Goal: Transaction & Acquisition: Download file/media

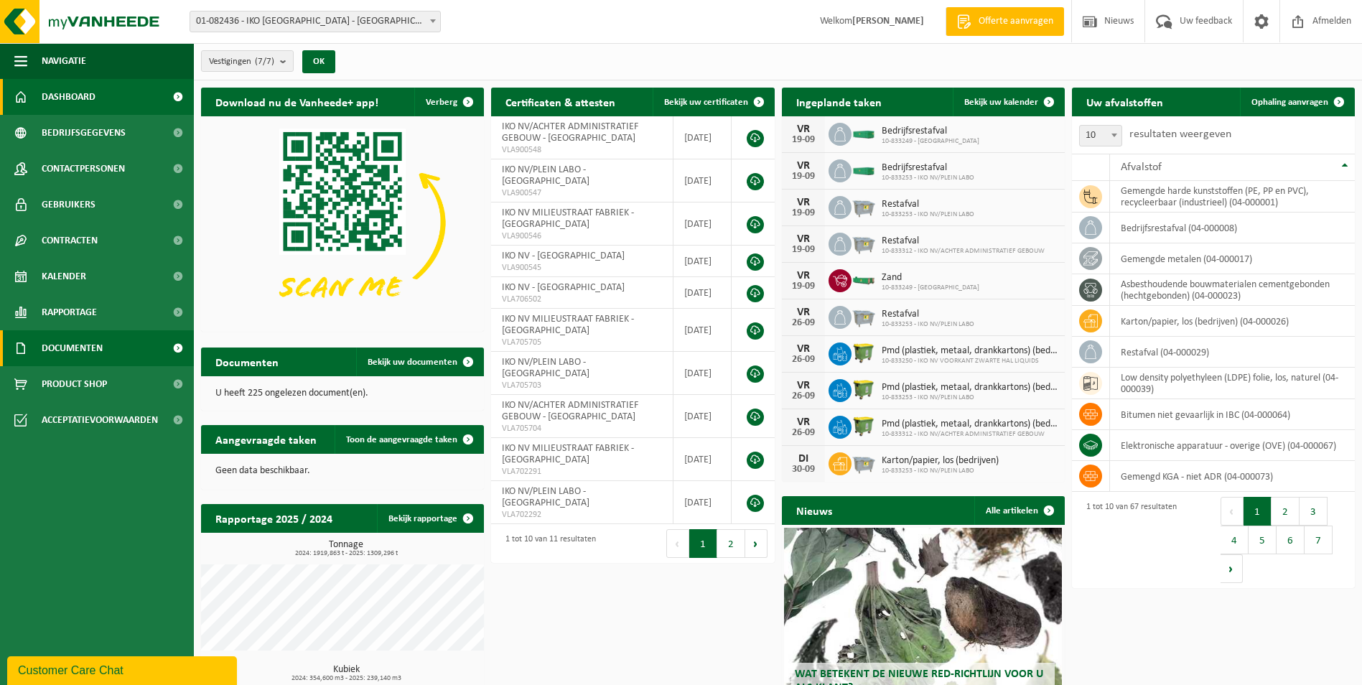
click at [128, 354] on link "Documenten" at bounding box center [97, 348] width 194 height 36
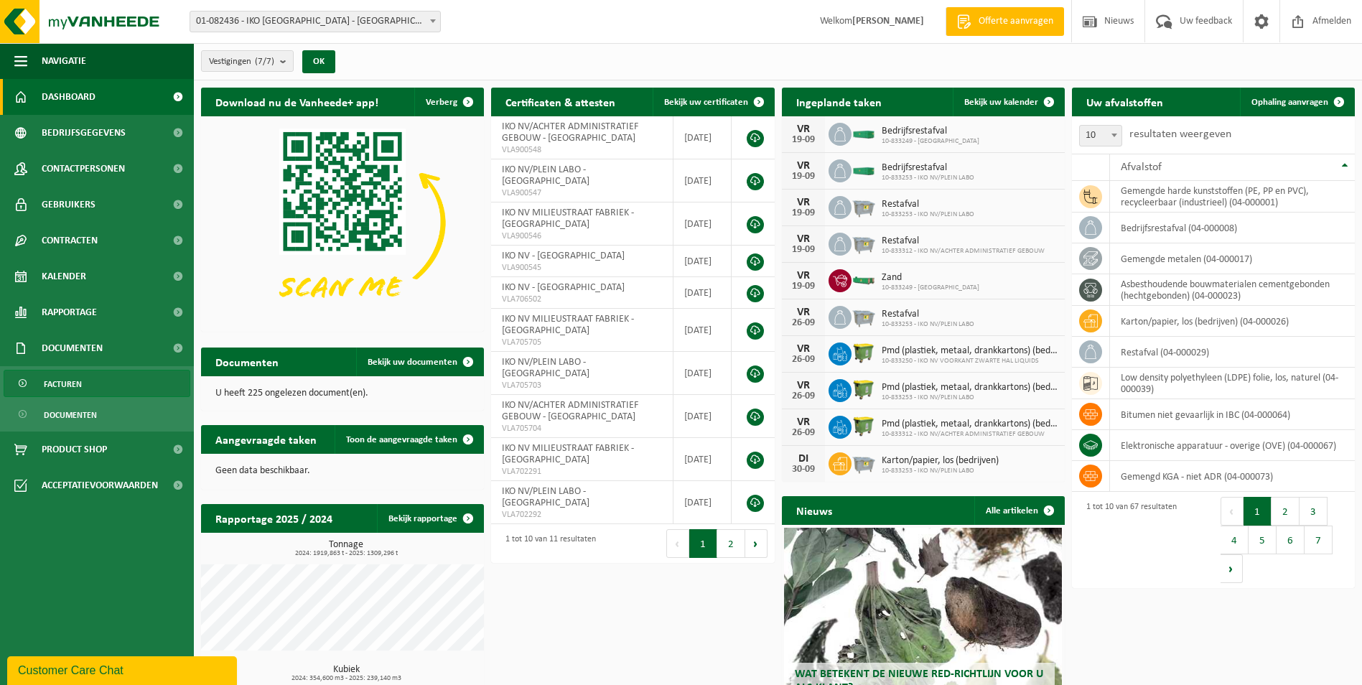
click at [127, 378] on link "Facturen" at bounding box center [97, 383] width 187 height 27
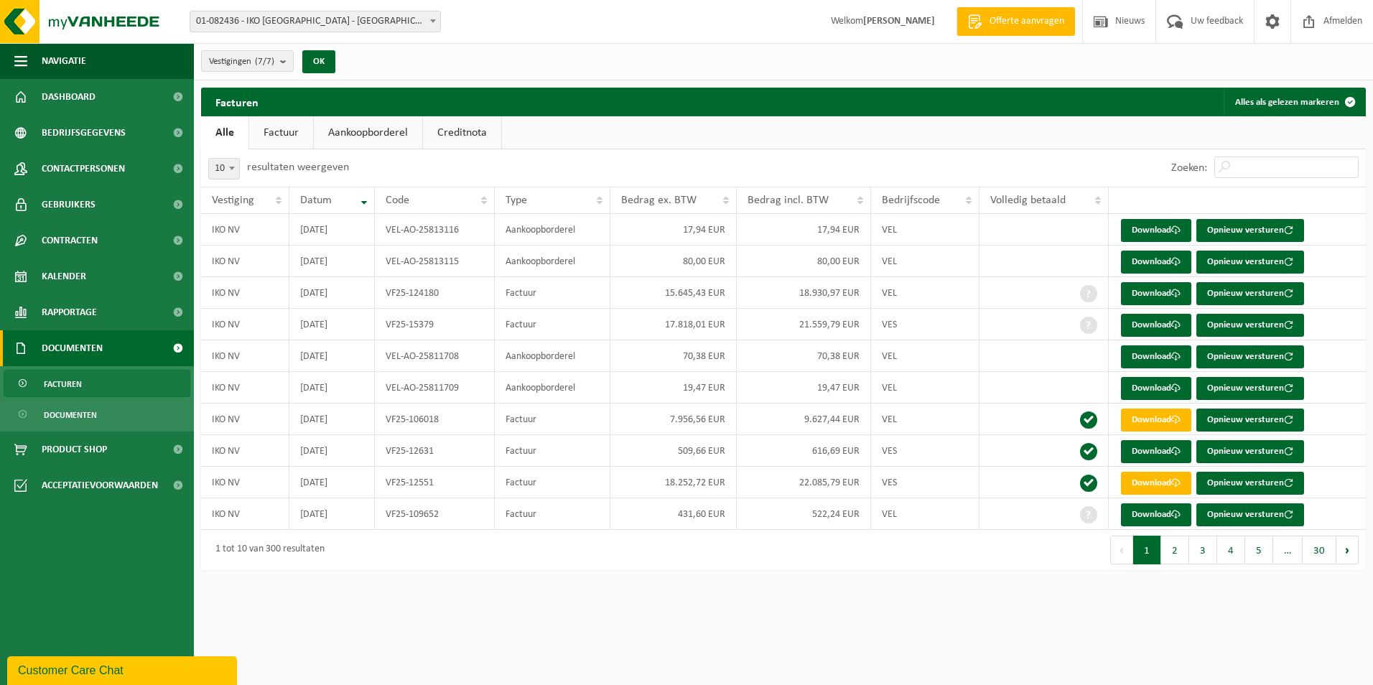
click at [272, 136] on link "Factuur" at bounding box center [281, 132] width 64 height 33
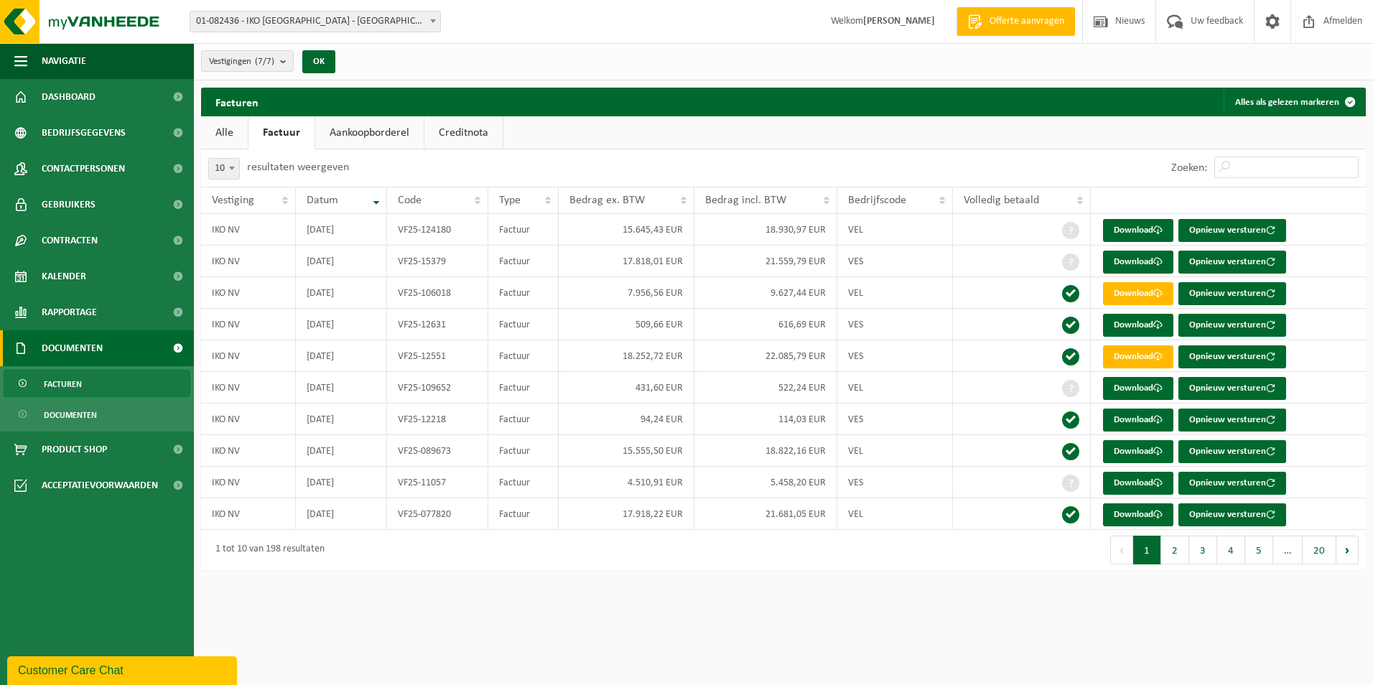
click at [218, 135] on link "Alle" at bounding box center [224, 132] width 47 height 33
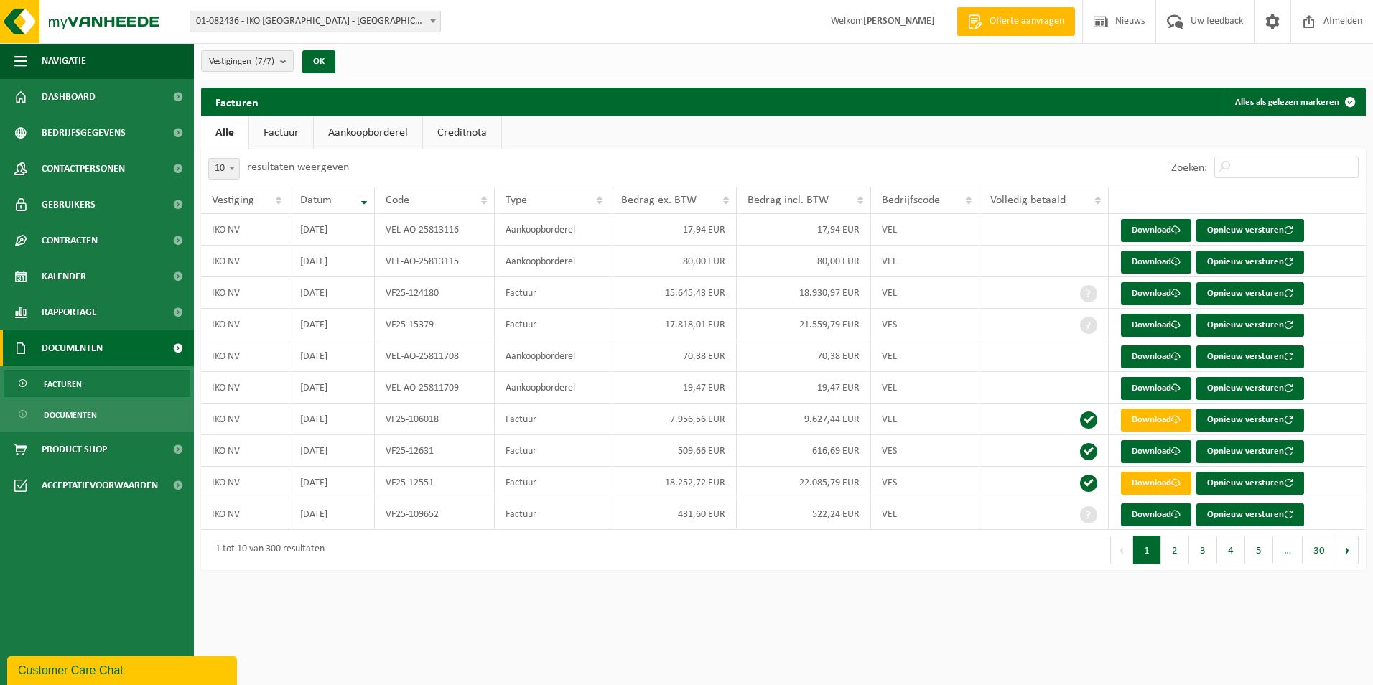
click at [233, 164] on span at bounding box center [232, 168] width 14 height 19
select select "100"
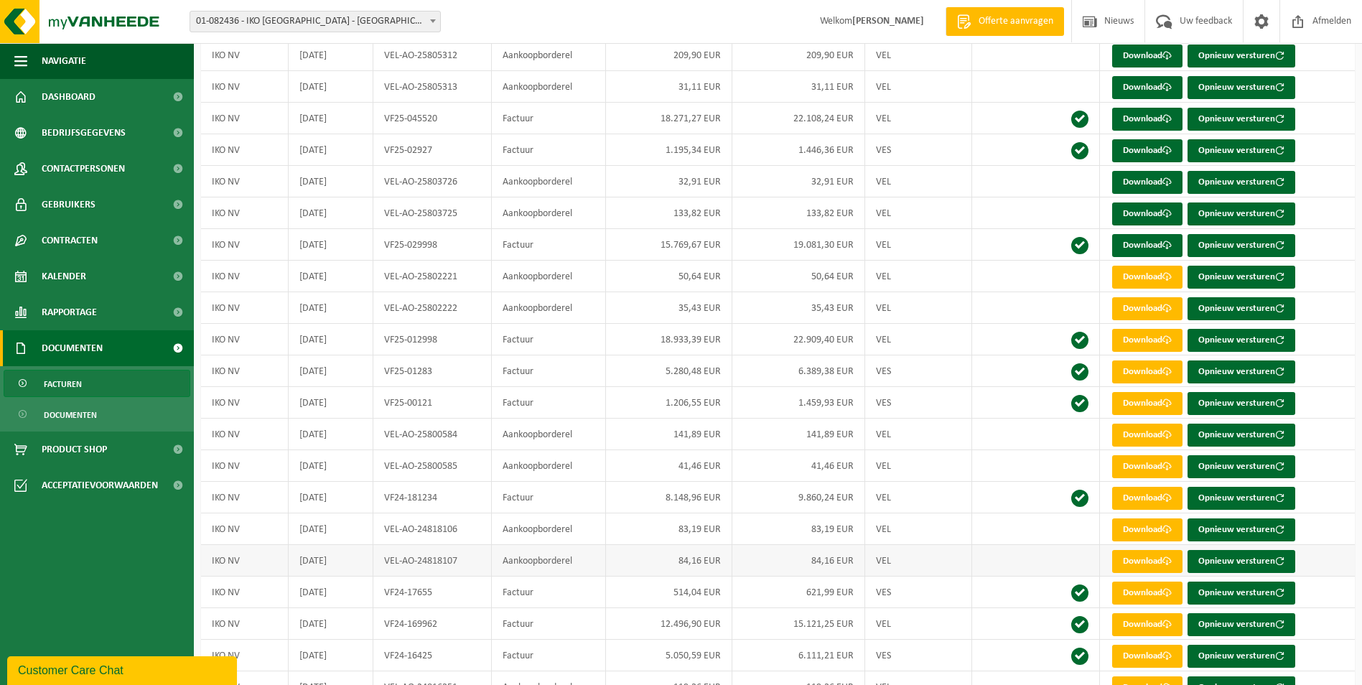
scroll to position [948, 0]
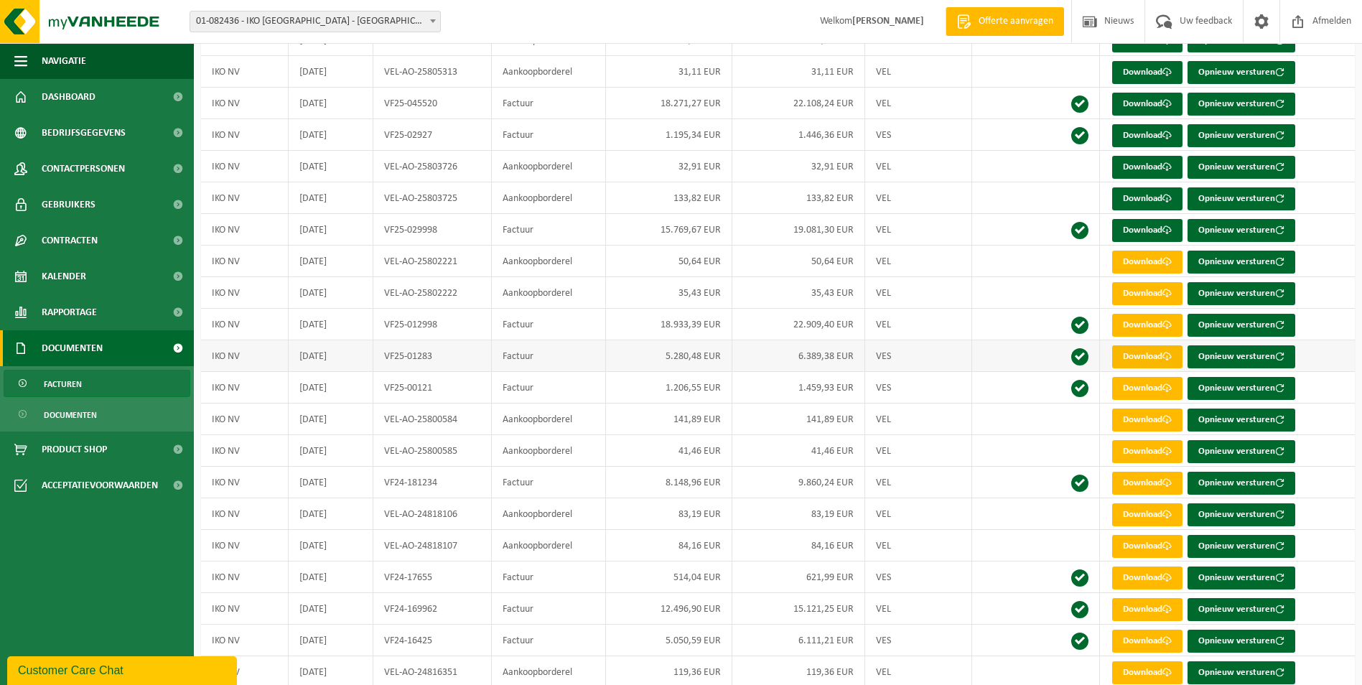
click at [1156, 358] on link "Download" at bounding box center [1147, 356] width 70 height 23
click at [1140, 453] on link "Download" at bounding box center [1147, 451] width 70 height 23
click at [1145, 416] on link "Download" at bounding box center [1147, 420] width 70 height 23
click at [1146, 385] on link "Download" at bounding box center [1147, 388] width 70 height 23
click at [1144, 358] on link "Download" at bounding box center [1147, 356] width 70 height 23
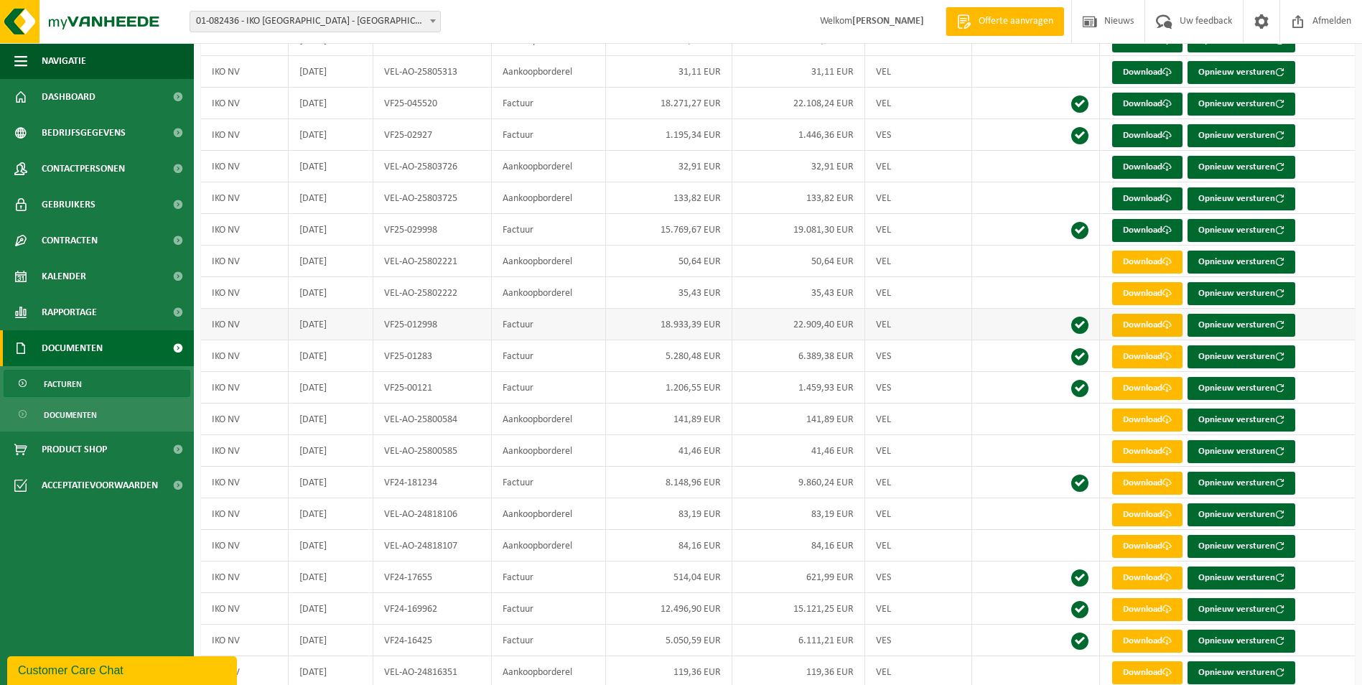
click at [1135, 325] on link "Download" at bounding box center [1147, 325] width 70 height 23
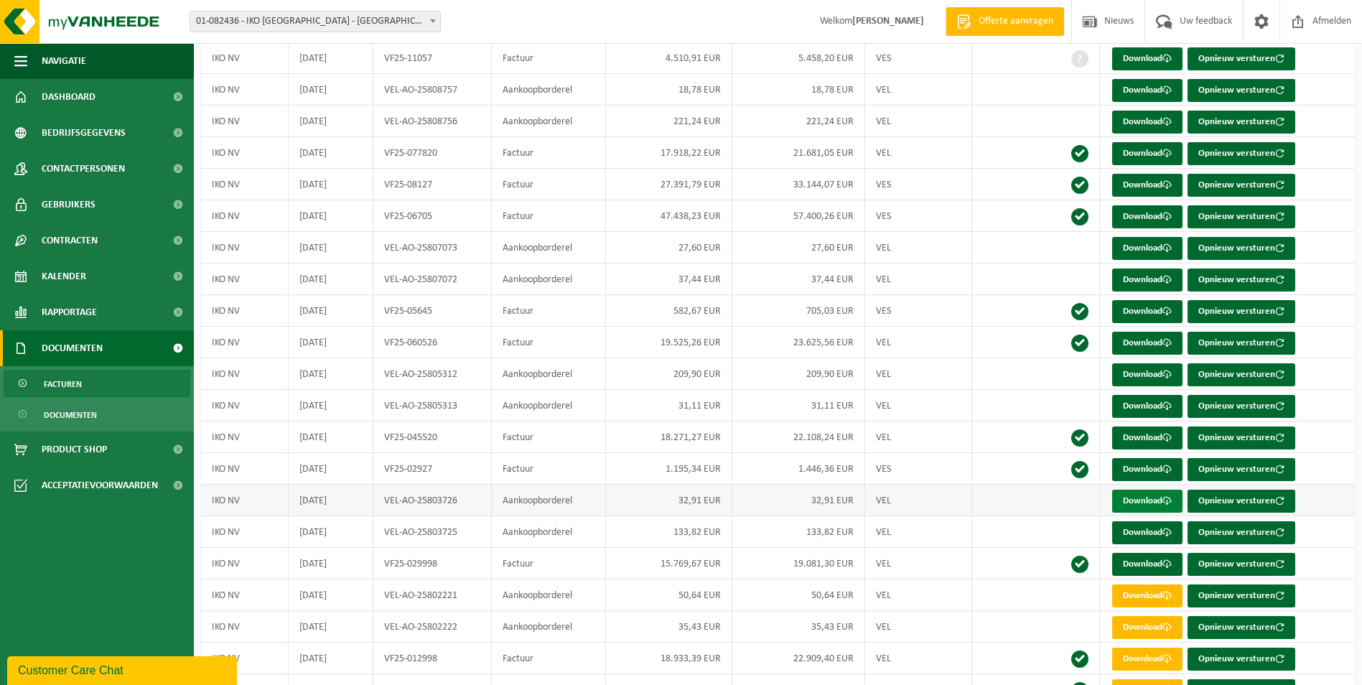
scroll to position [589, 0]
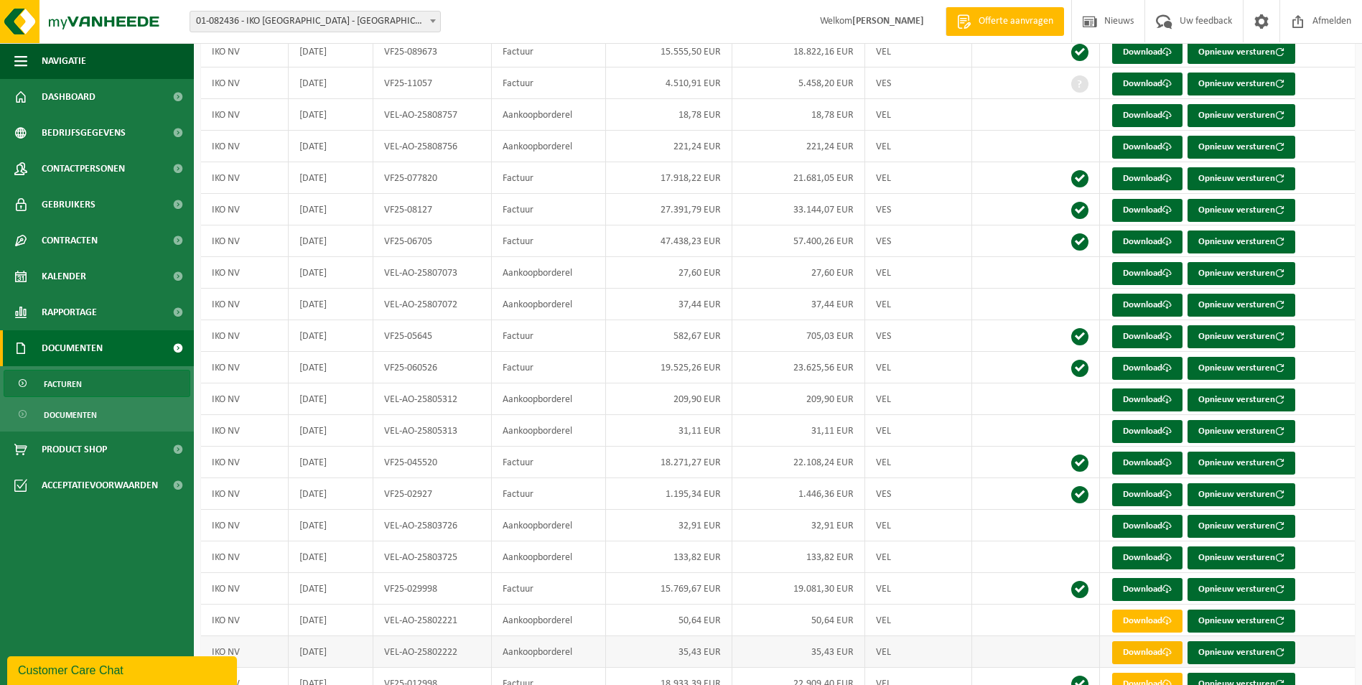
click at [1140, 657] on link "Download" at bounding box center [1147, 652] width 70 height 23
click at [1145, 623] on link "Download" at bounding box center [1147, 621] width 70 height 23
click at [1144, 587] on link "Download" at bounding box center [1147, 589] width 70 height 23
click at [1144, 531] on link "Download" at bounding box center [1147, 526] width 70 height 23
click at [1142, 492] on link "Download" at bounding box center [1147, 494] width 70 height 23
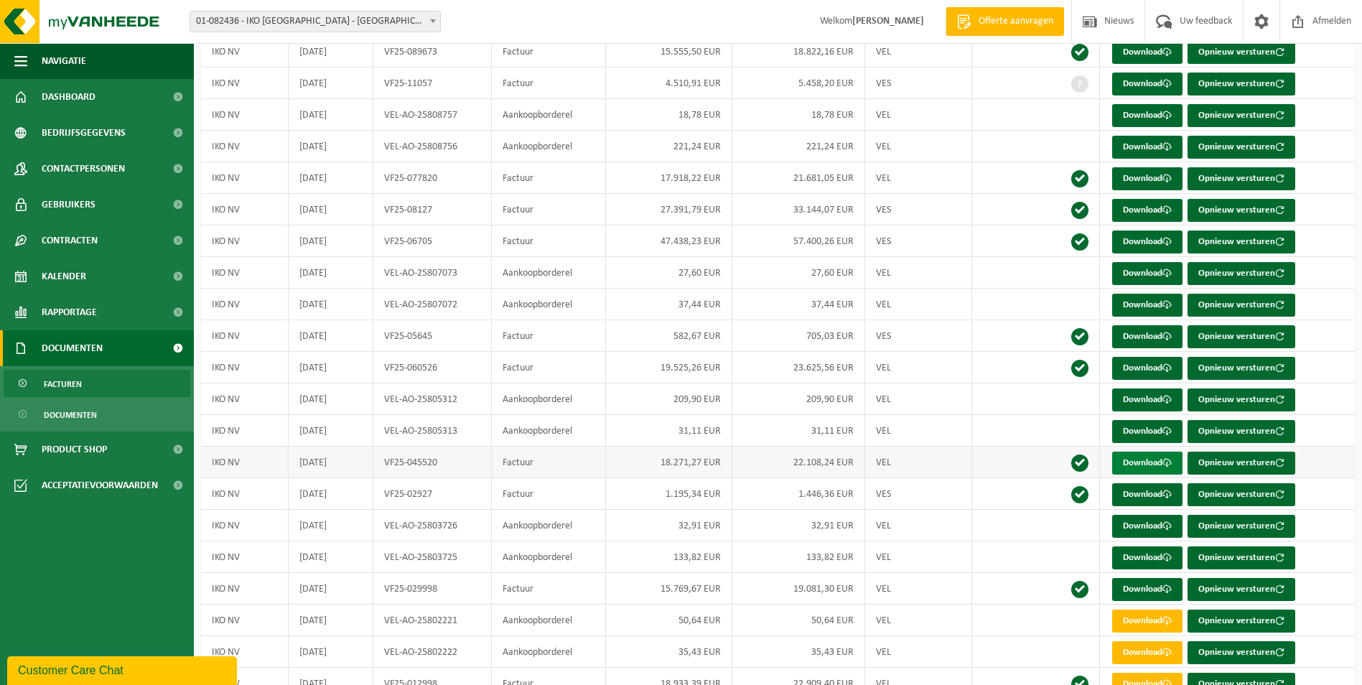
click at [1138, 467] on link "Download" at bounding box center [1147, 463] width 70 height 23
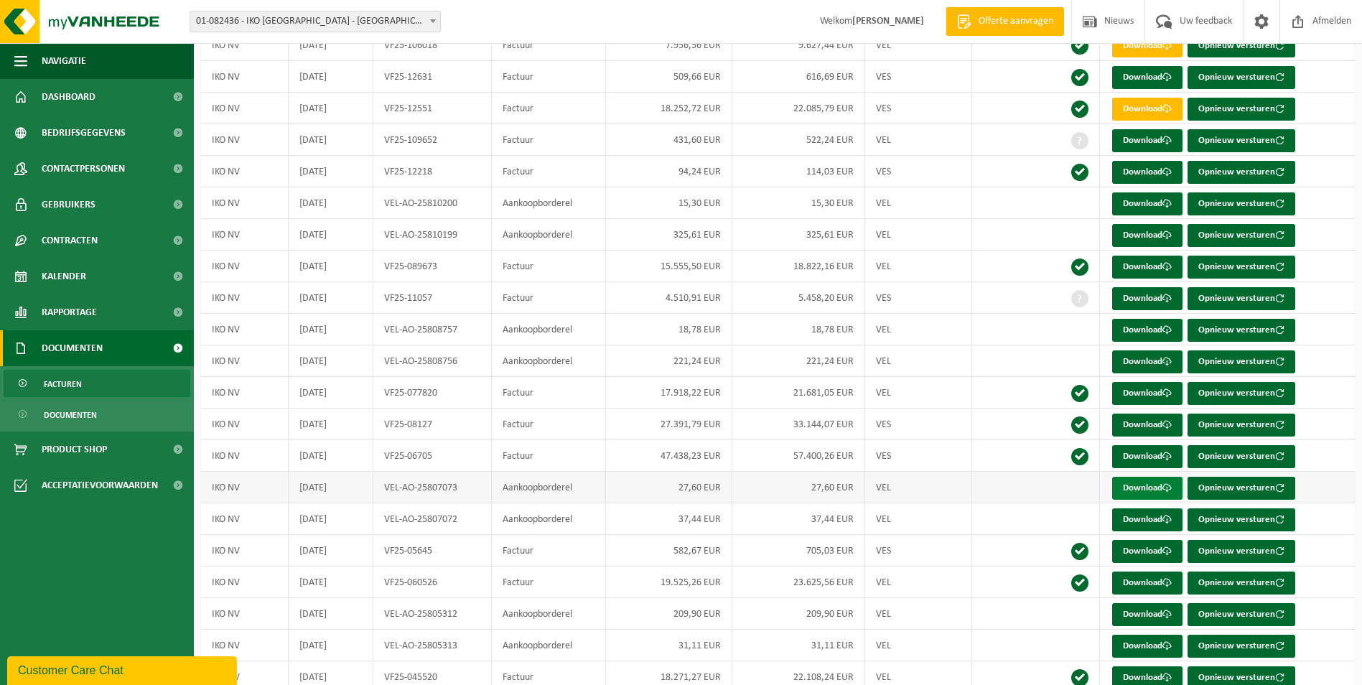
scroll to position [373, 0]
click at [1142, 648] on link "Download" at bounding box center [1147, 647] width 70 height 23
click at [1143, 615] on link "Download" at bounding box center [1147, 615] width 70 height 23
click at [1145, 586] on link "Download" at bounding box center [1147, 583] width 70 height 23
click at [1142, 551] on link "Download" at bounding box center [1147, 552] width 70 height 23
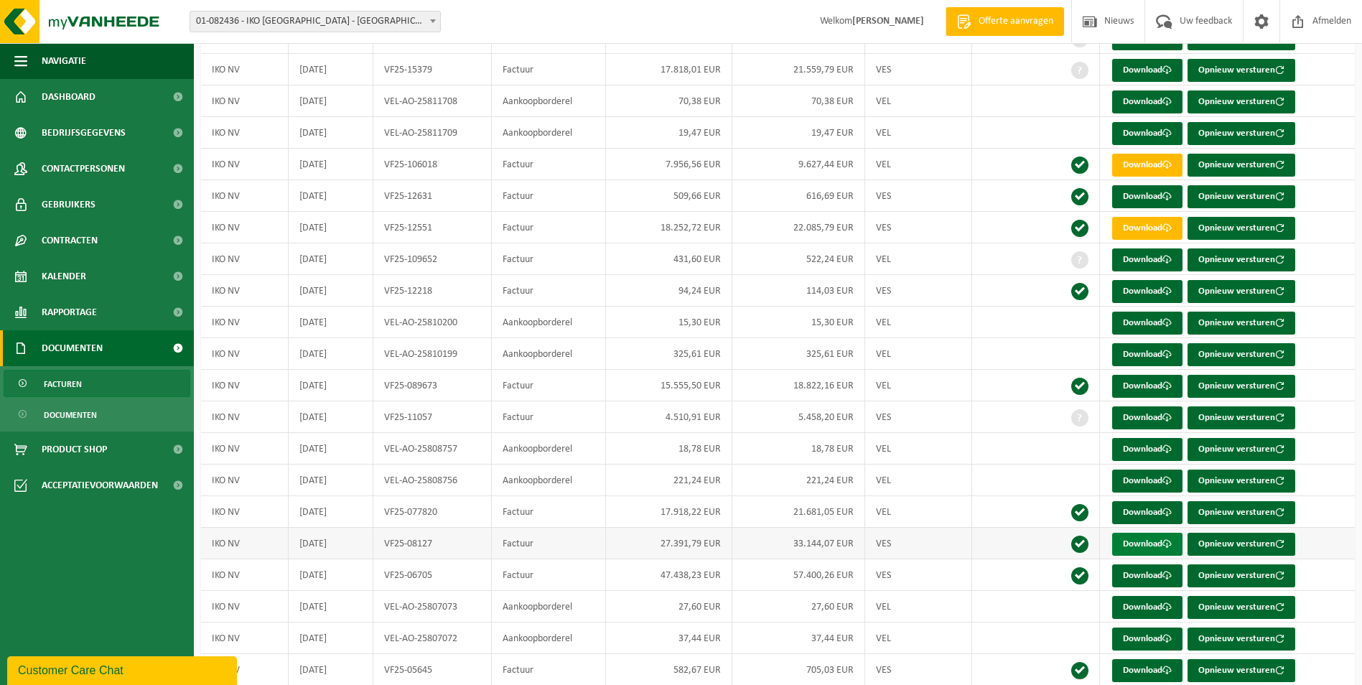
scroll to position [230, 0]
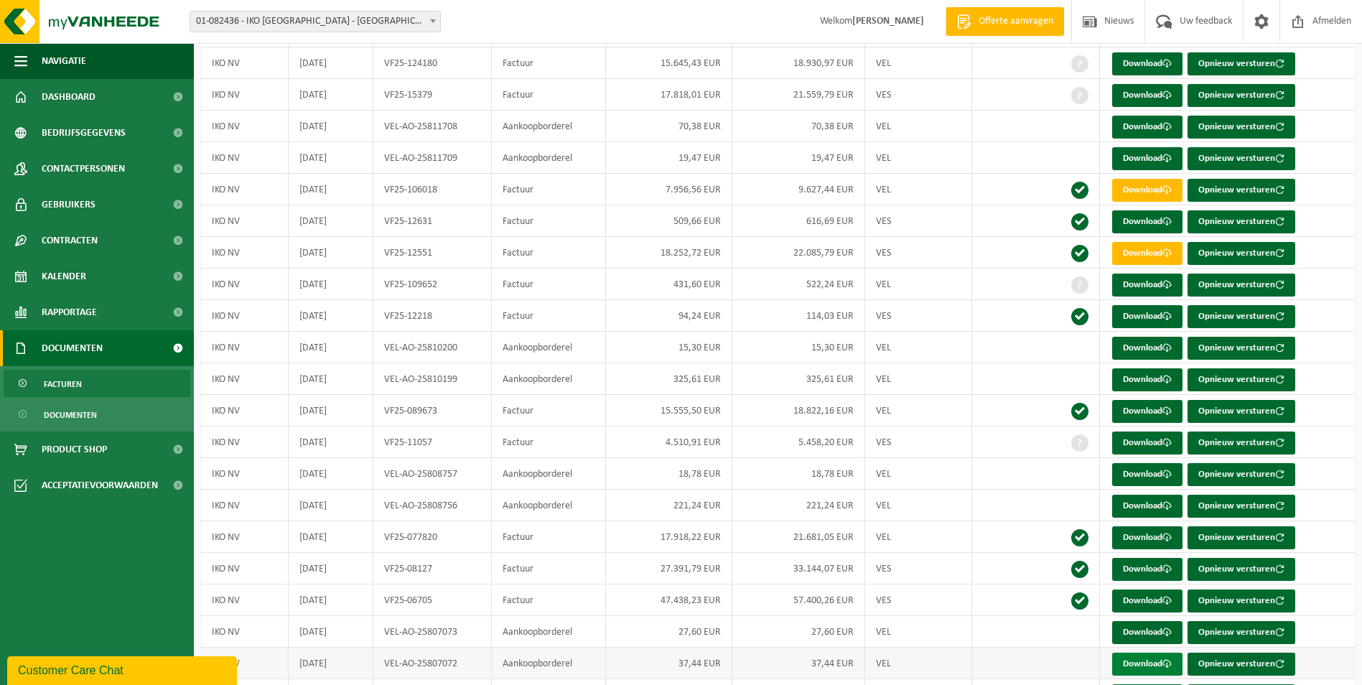
click at [1140, 656] on link "Download" at bounding box center [1147, 664] width 70 height 23
click at [1142, 627] on link "Download" at bounding box center [1147, 632] width 70 height 23
click at [1145, 603] on link "Download" at bounding box center [1147, 601] width 70 height 23
click at [1144, 569] on link "Download" at bounding box center [1147, 569] width 70 height 23
click at [1148, 534] on link "Download" at bounding box center [1147, 537] width 70 height 23
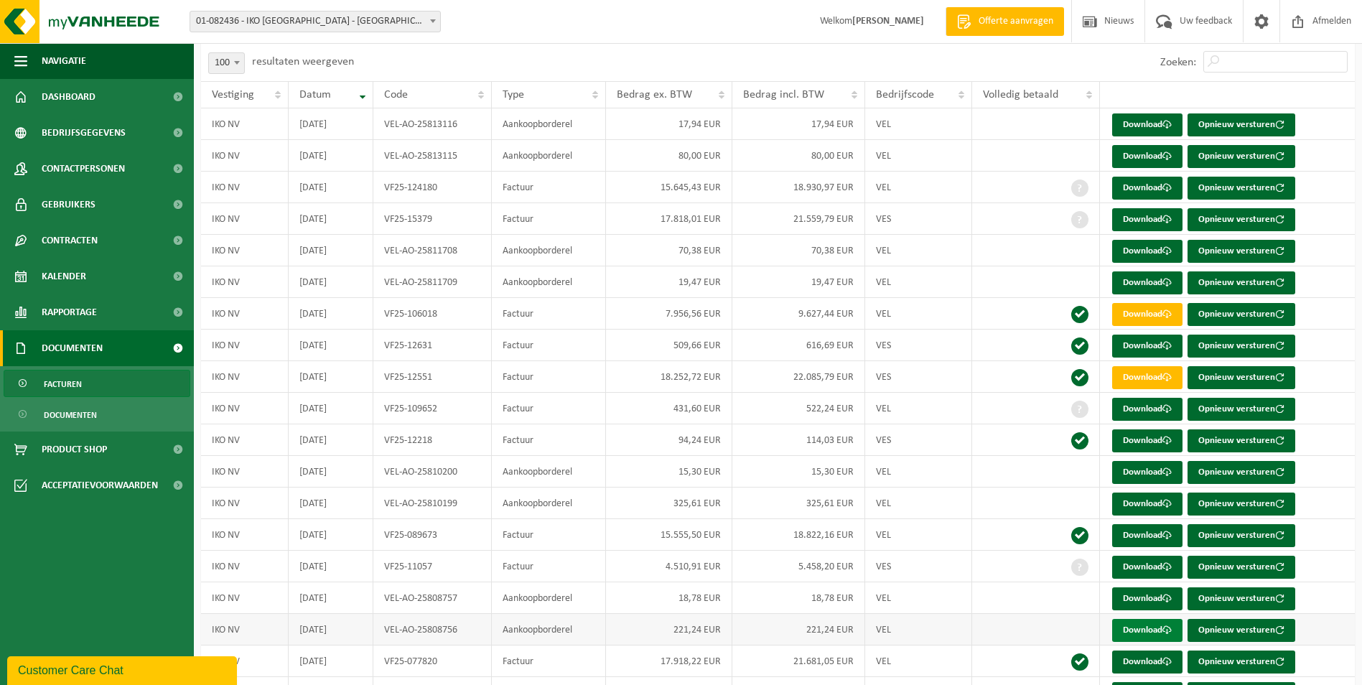
scroll to position [86, 0]
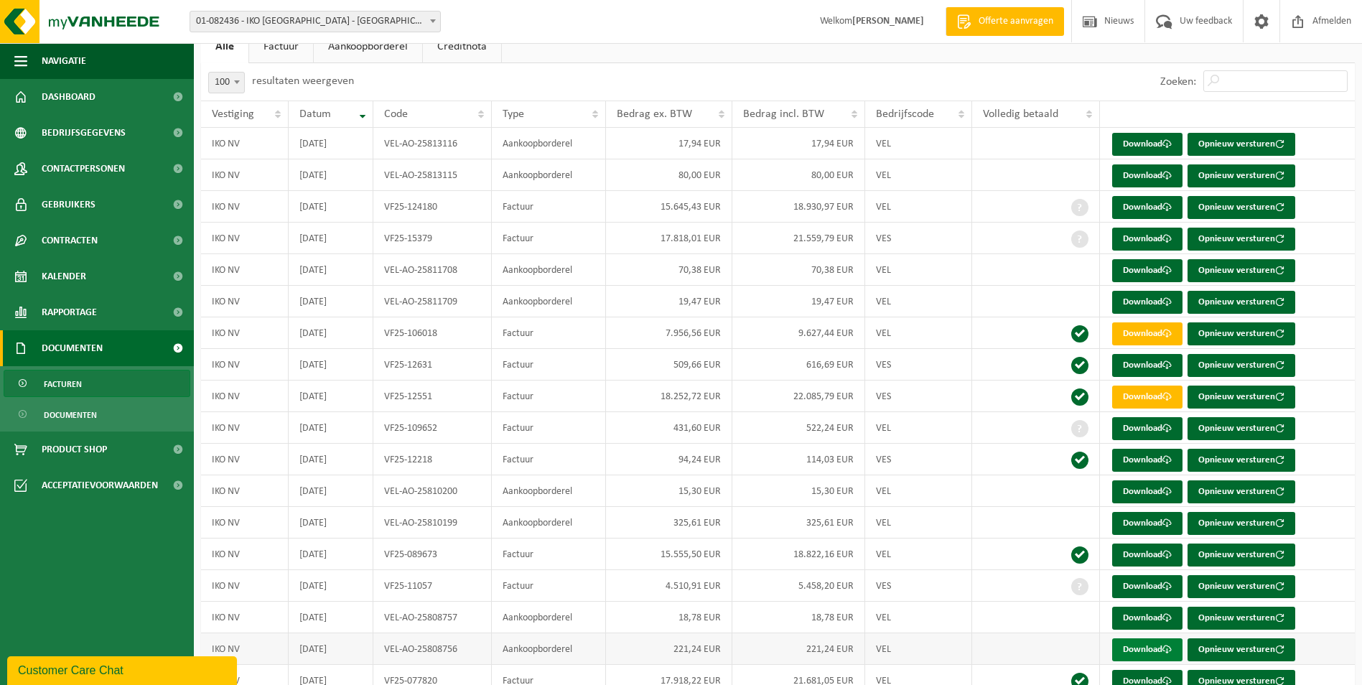
click at [1155, 644] on link "Download" at bounding box center [1147, 649] width 70 height 23
click at [1139, 618] on link "Download" at bounding box center [1147, 618] width 70 height 23
click at [1144, 589] on link "Download" at bounding box center [1147, 586] width 70 height 23
click at [1140, 558] on link "Download" at bounding box center [1147, 555] width 70 height 23
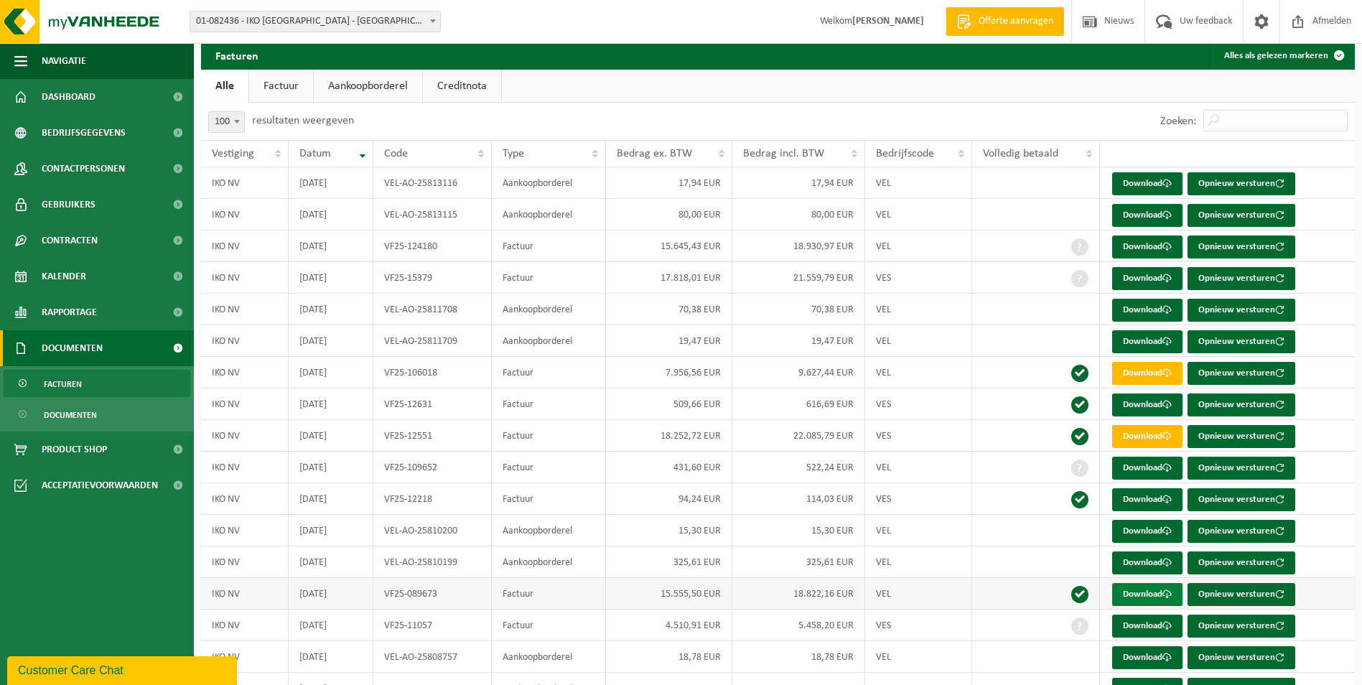
scroll to position [14, 0]
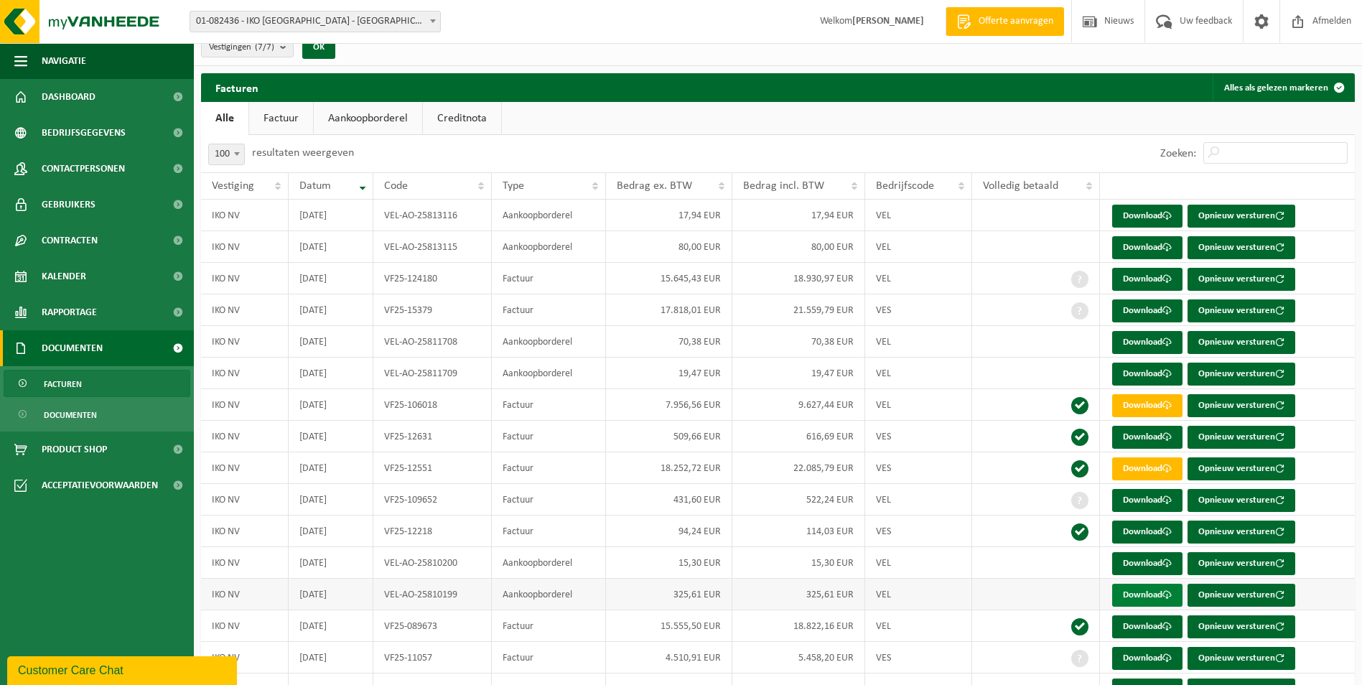
click at [1153, 590] on link "Download" at bounding box center [1147, 595] width 70 height 23
click at [1143, 567] on link "Download" at bounding box center [1147, 563] width 70 height 23
click at [1142, 538] on link "Download" at bounding box center [1147, 532] width 70 height 23
click at [1139, 496] on link "Download" at bounding box center [1147, 500] width 70 height 23
click at [1137, 476] on link "Download" at bounding box center [1147, 468] width 70 height 23
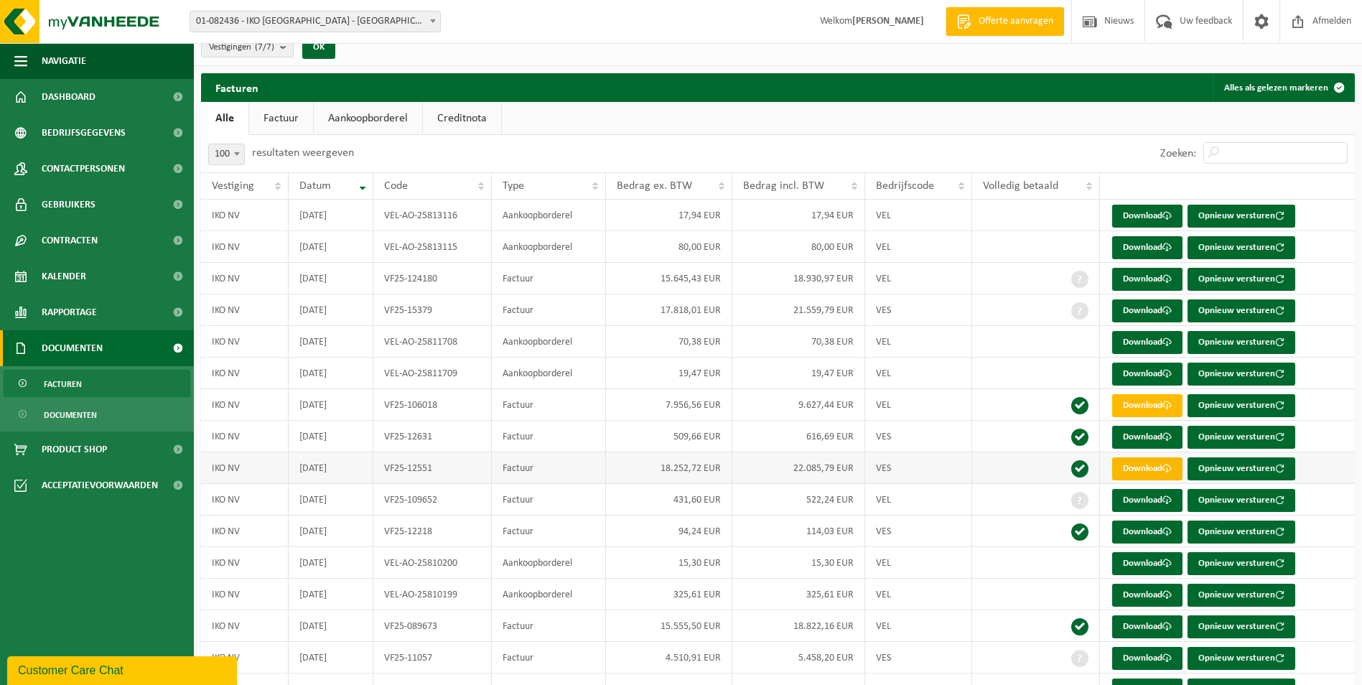
scroll to position [0, 0]
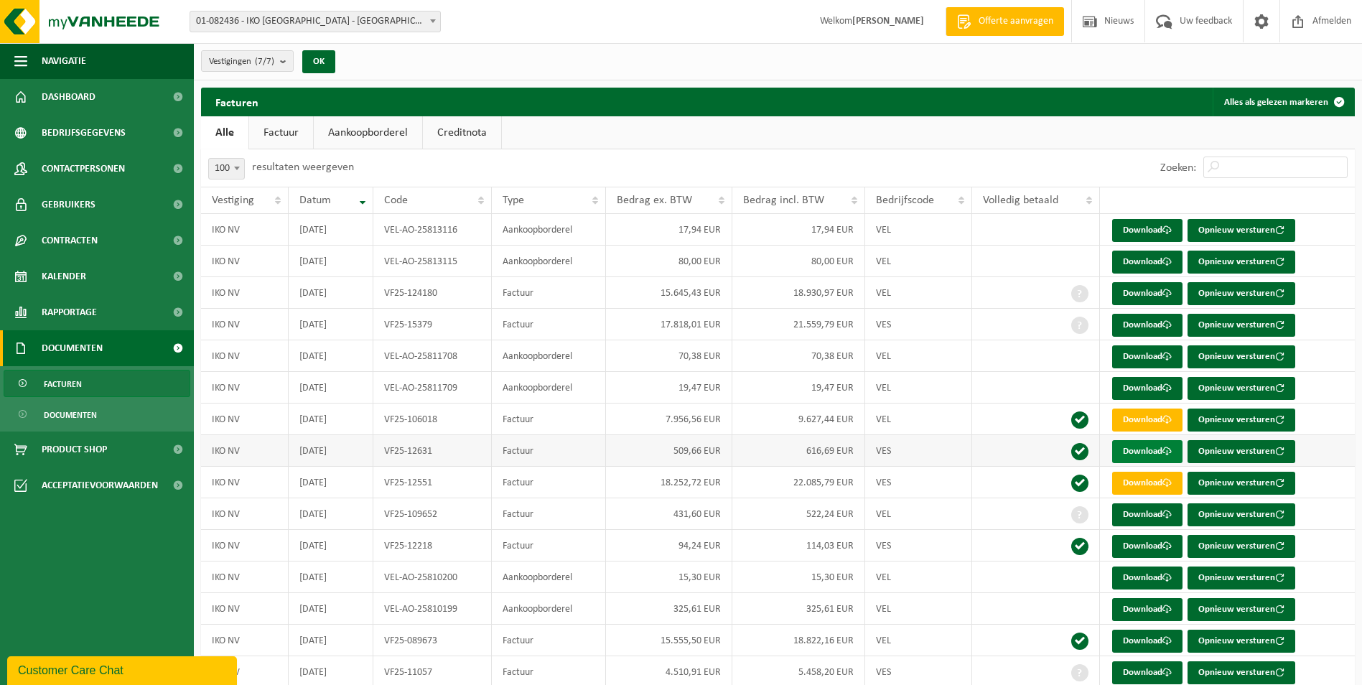
click at [1146, 444] on link "Download" at bounding box center [1147, 451] width 70 height 23
click at [1135, 458] on link "Download" at bounding box center [1147, 451] width 70 height 23
click at [1148, 381] on link "Download" at bounding box center [1147, 388] width 70 height 23
click at [1122, 353] on link "Download" at bounding box center [1147, 356] width 70 height 23
click at [1132, 317] on link "Download" at bounding box center [1147, 325] width 70 height 23
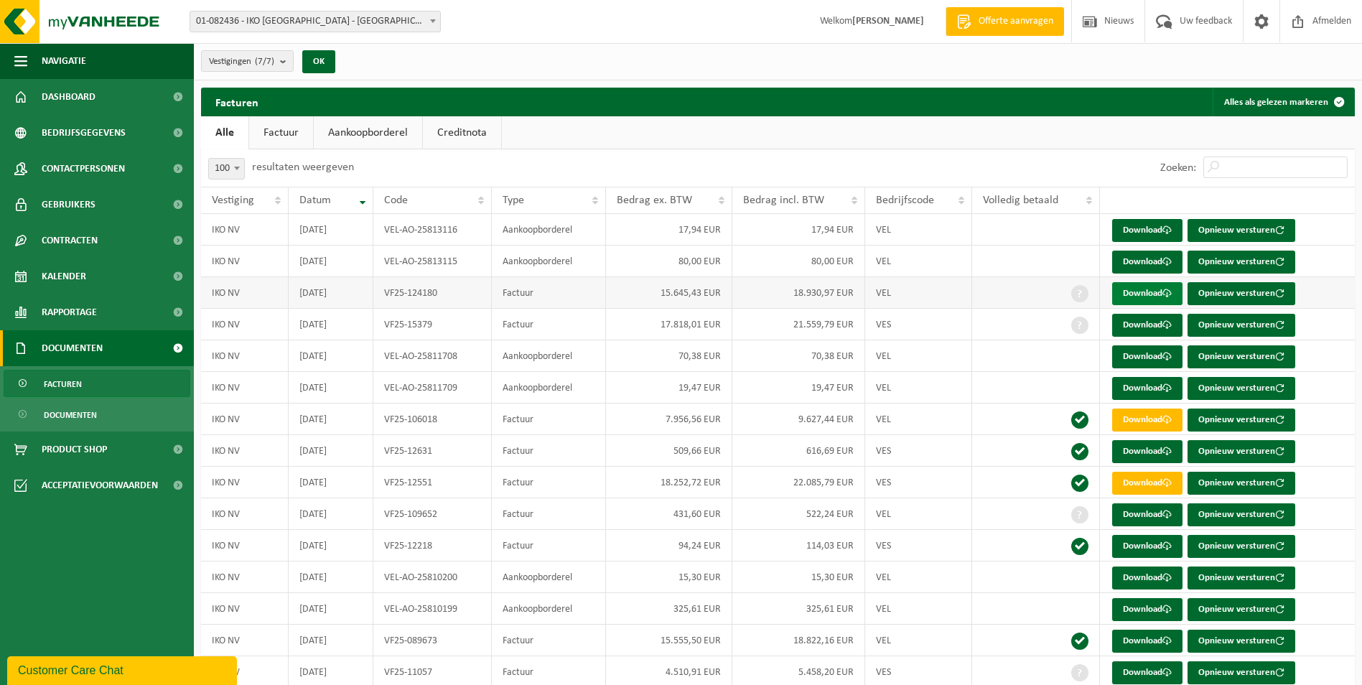
click at [1137, 292] on link "Download" at bounding box center [1147, 293] width 70 height 23
click at [1133, 258] on link "Download" at bounding box center [1147, 262] width 70 height 23
click at [1136, 231] on link "Download" at bounding box center [1147, 230] width 70 height 23
click at [1038, 164] on div "Zoeken:" at bounding box center [1066, 167] width 577 height 37
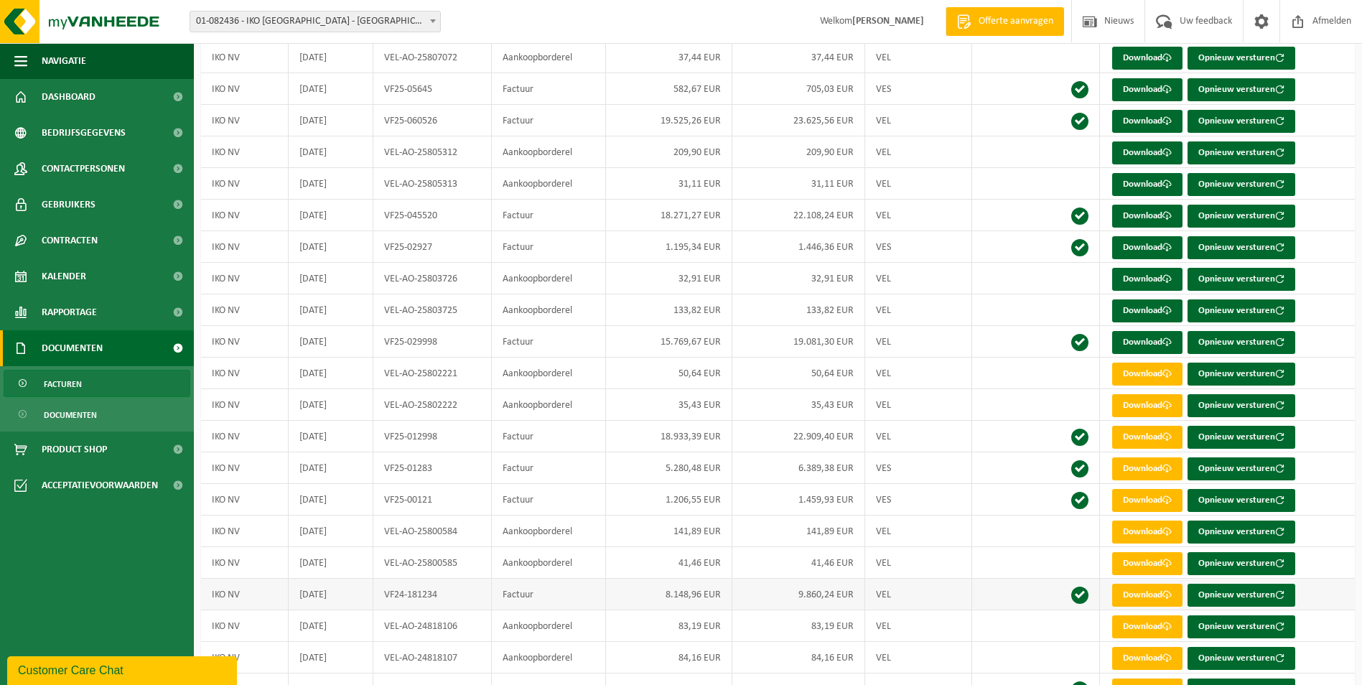
scroll to position [862, 0]
